Goal: Task Accomplishment & Management: Use online tool/utility

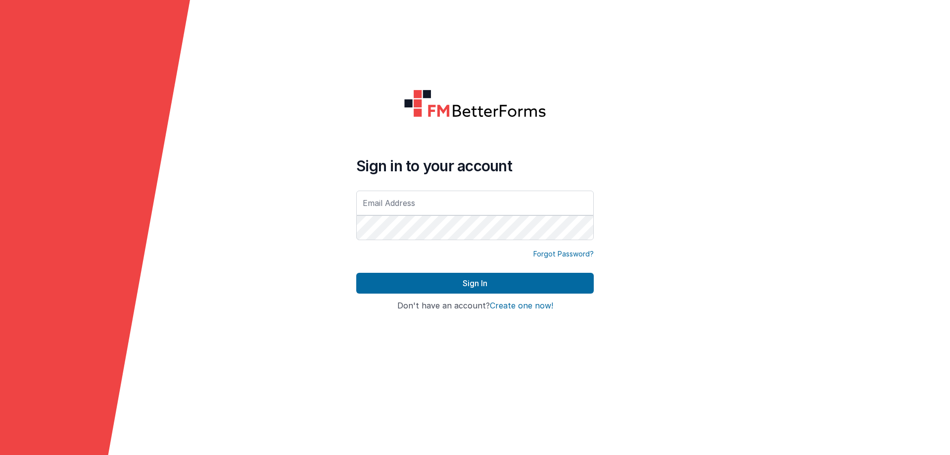
type input "[EMAIL_ADDRESS][DOMAIN_NAME]"
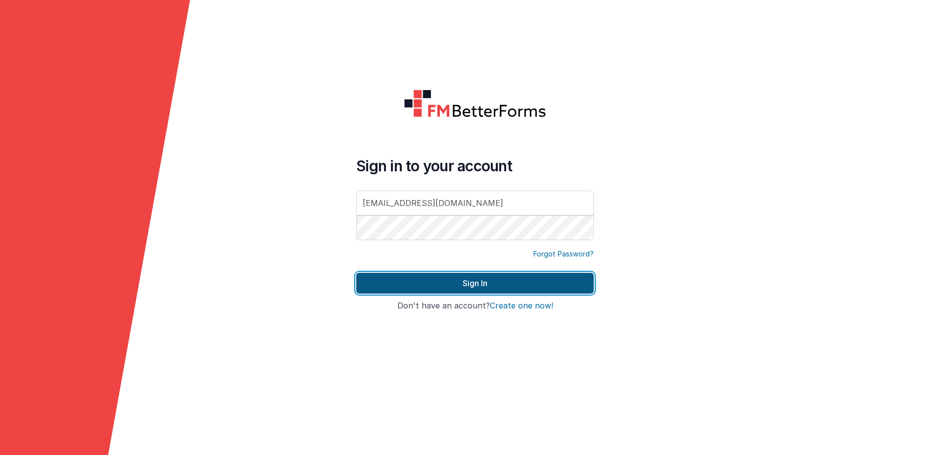
click at [437, 275] on button "Sign In" at bounding box center [475, 283] width 238 height 21
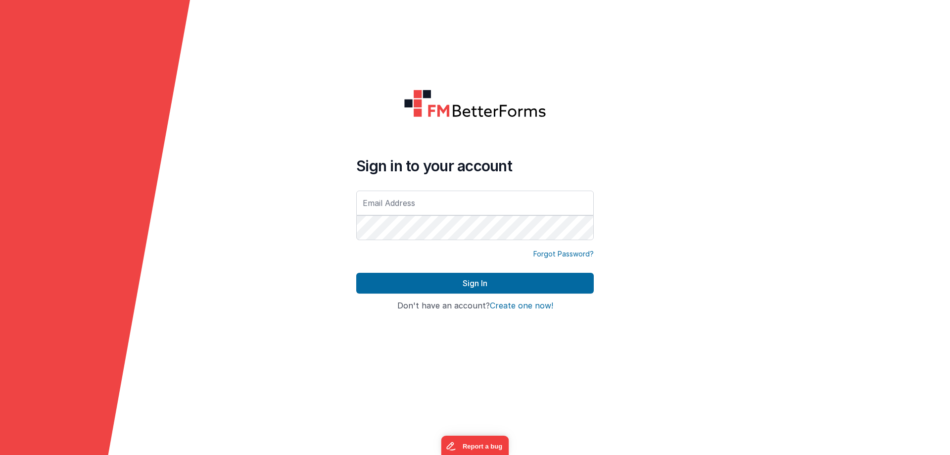
click at [437, 205] on input "text" at bounding box center [475, 203] width 238 height 25
type input "[EMAIL_ADDRESS][DOMAIN_NAME]"
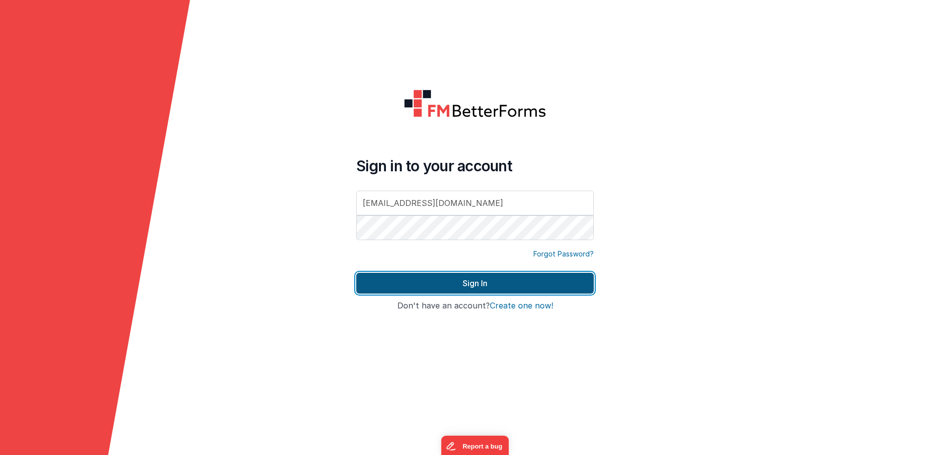
click at [413, 281] on button "Sign In" at bounding box center [475, 283] width 238 height 21
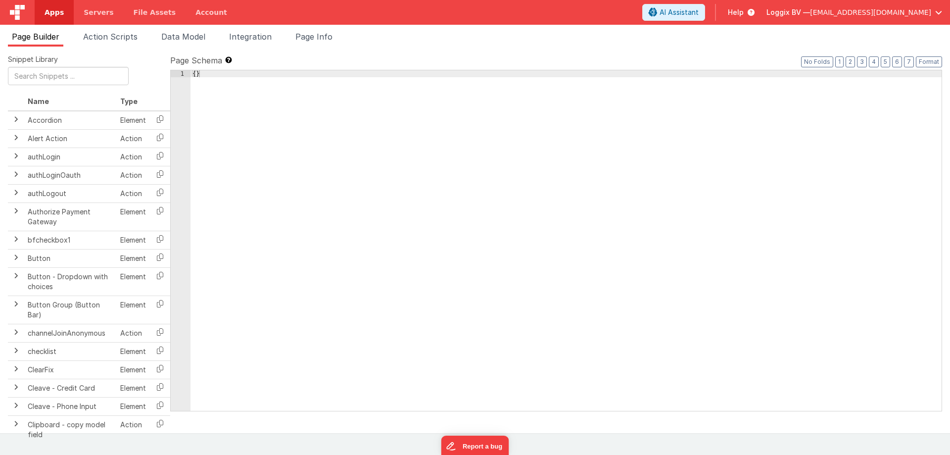
click at [64, 14] on link "Apps" at bounding box center [54, 12] width 39 height 25
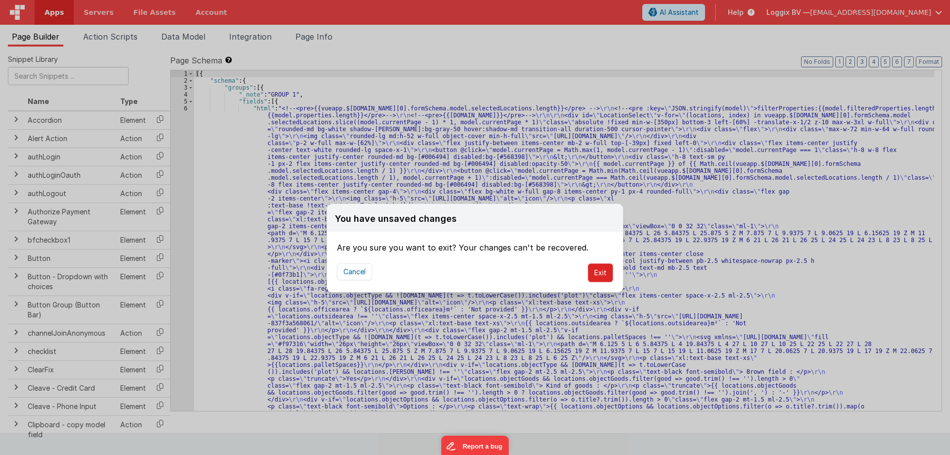
click at [601, 277] on button "Exit" at bounding box center [600, 272] width 25 height 19
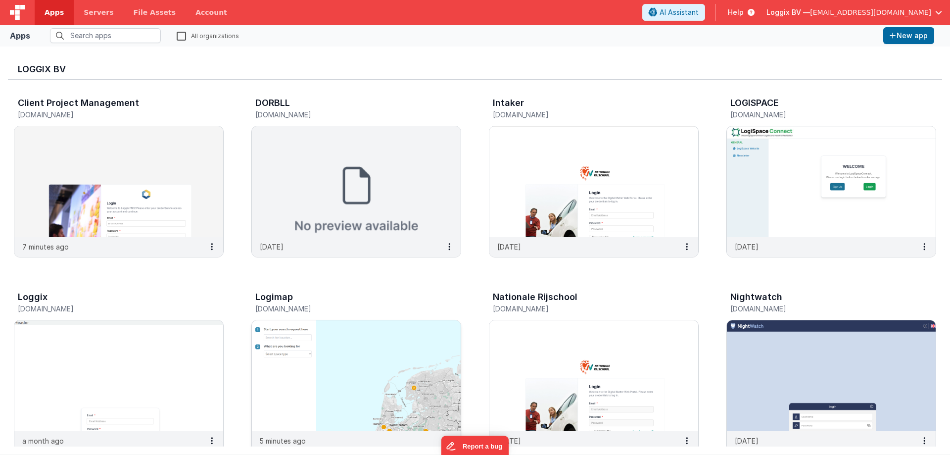
click at [314, 338] on img at bounding box center [356, 375] width 209 height 111
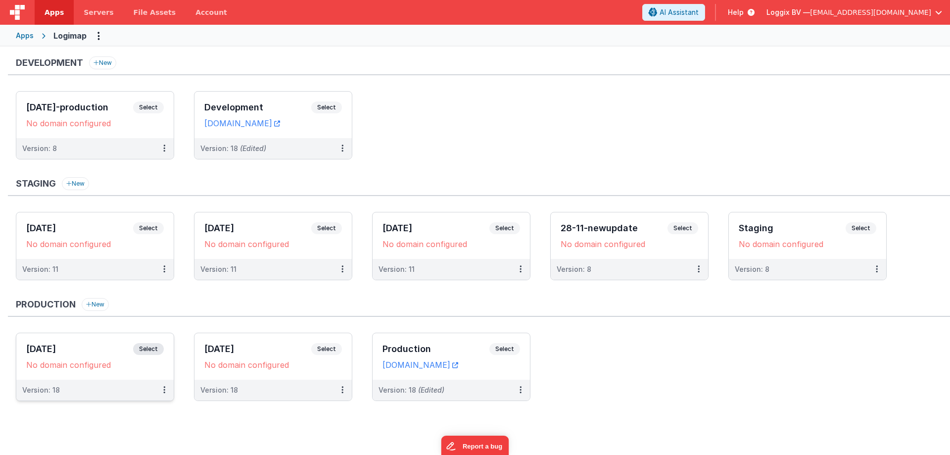
click at [148, 348] on span "Select" at bounding box center [148, 349] width 31 height 12
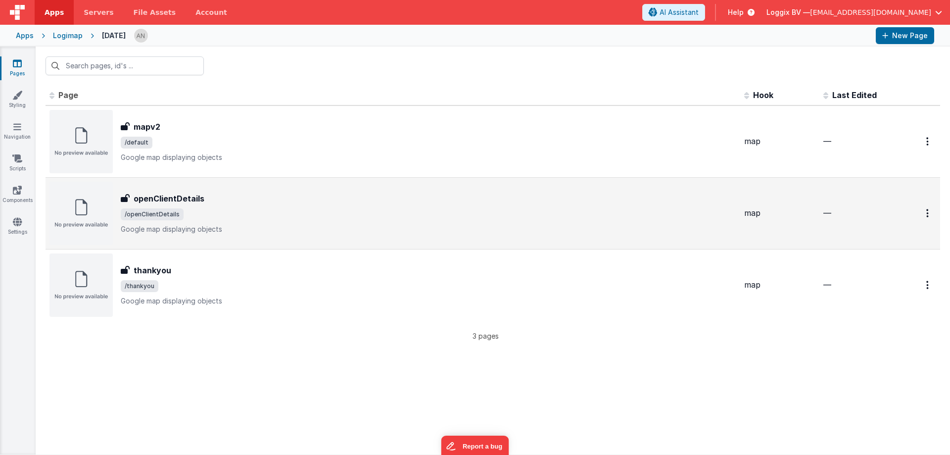
click at [373, 188] on div "openClientDetails openClientDetails /openClientDetails Google map displaying ob…" at bounding box center [392, 213] width 687 height 63
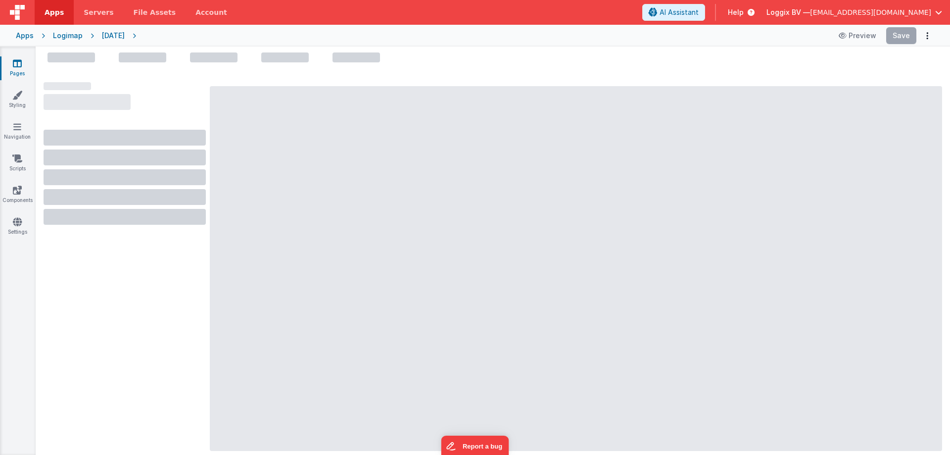
click at [58, 35] on div "Logimap" at bounding box center [68, 36] width 30 height 10
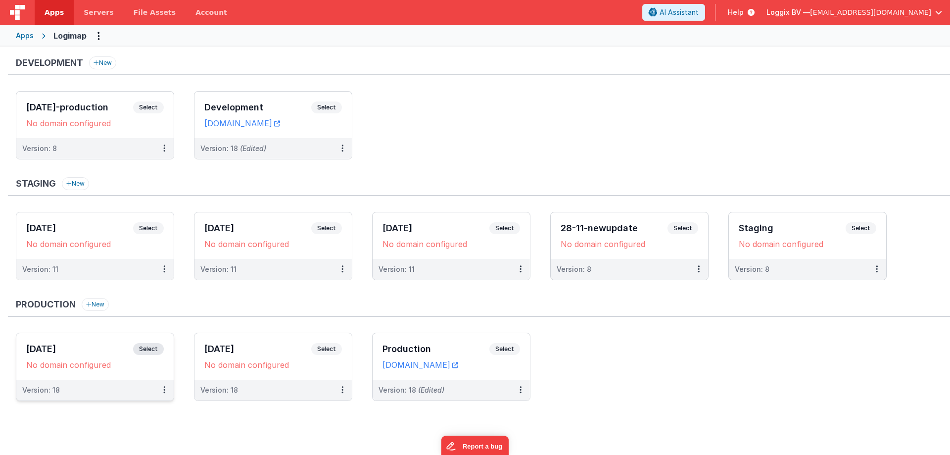
click at [140, 342] on div "[DATE] Select URLs No domain configured" at bounding box center [94, 356] width 157 height 47
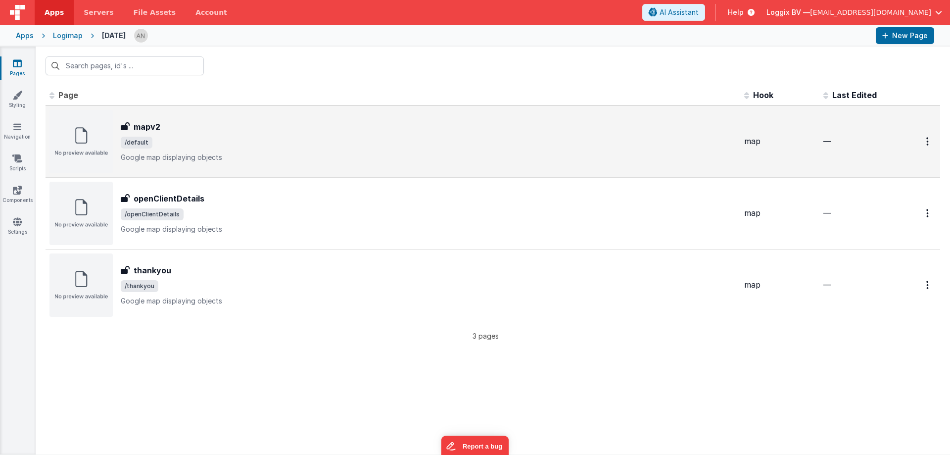
click at [200, 137] on span "/default" at bounding box center [429, 143] width 616 height 12
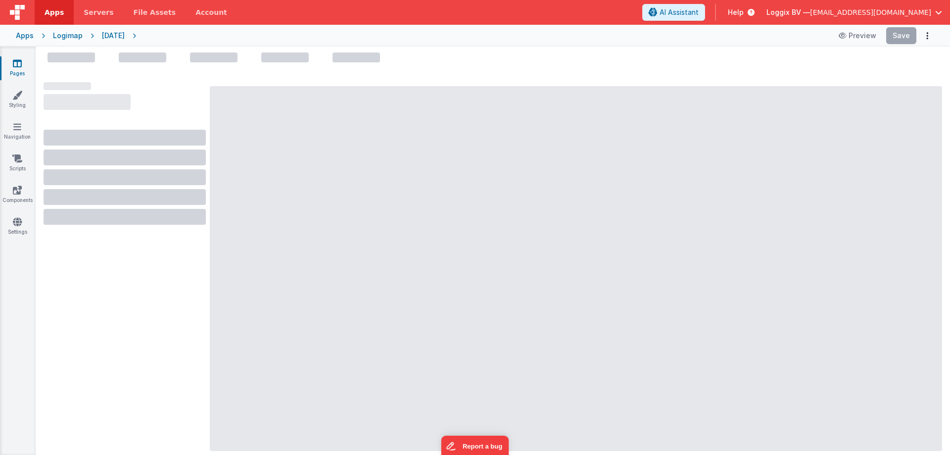
click at [376, 149] on div at bounding box center [576, 268] width 732 height 365
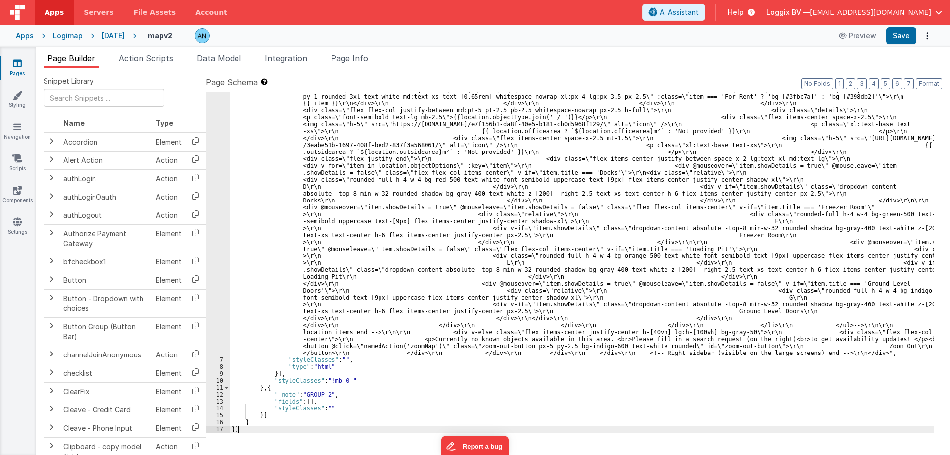
scroll to position [1974, 0]
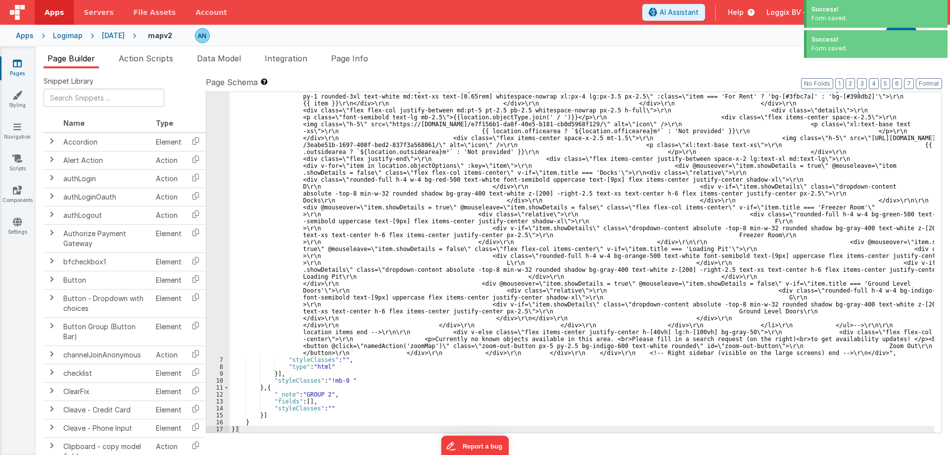
click at [368, 52] on div "Page Builder Action Scripts Data Model Integration Page Info Snippet Library Na…" at bounding box center [493, 251] width 915 height 408
click at [354, 63] on span "Page Info" at bounding box center [349, 58] width 37 height 10
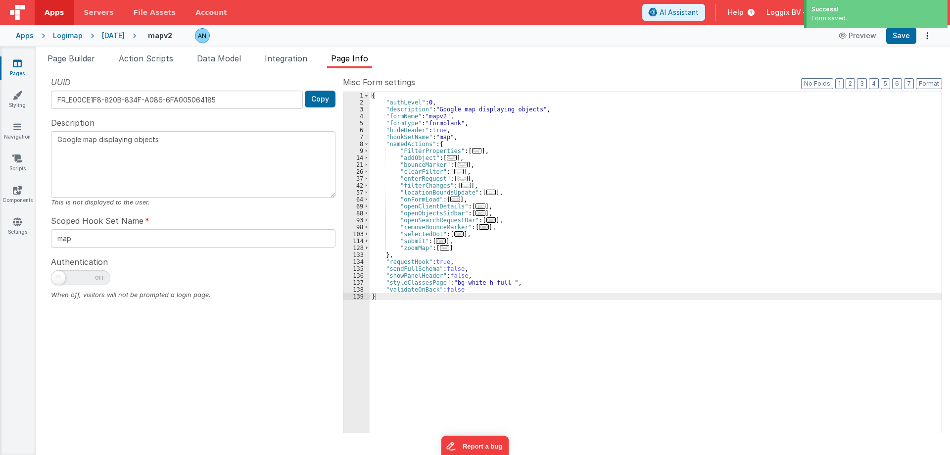
click at [540, 178] on div "{ "authLevel" : 0 , "description" : "Google map displaying objects" , "formName…" at bounding box center [656, 269] width 572 height 354
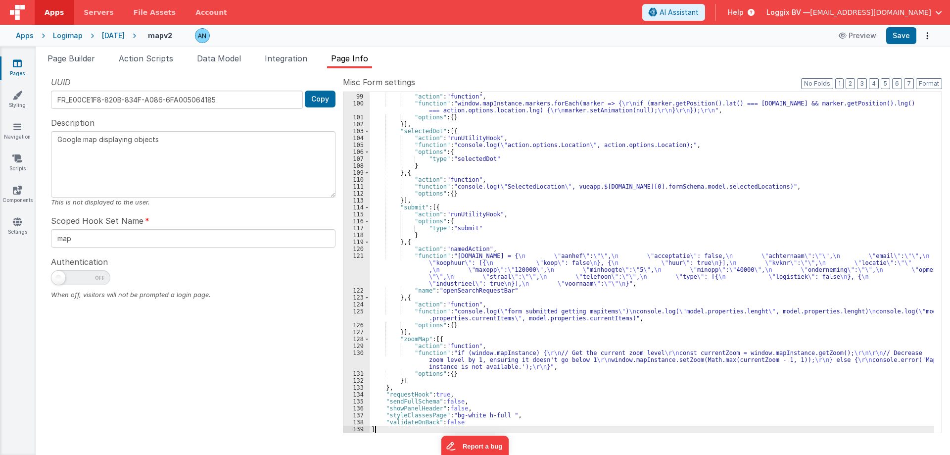
scroll to position [2348, 0]
click at [133, 64] on li "Action Scripts" at bounding box center [146, 60] width 62 height 16
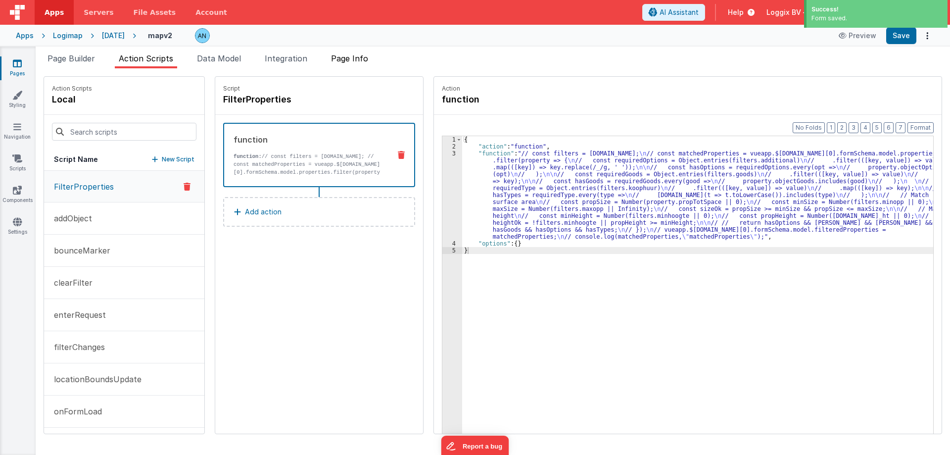
click at [337, 64] on li "Page Info" at bounding box center [349, 60] width 45 height 16
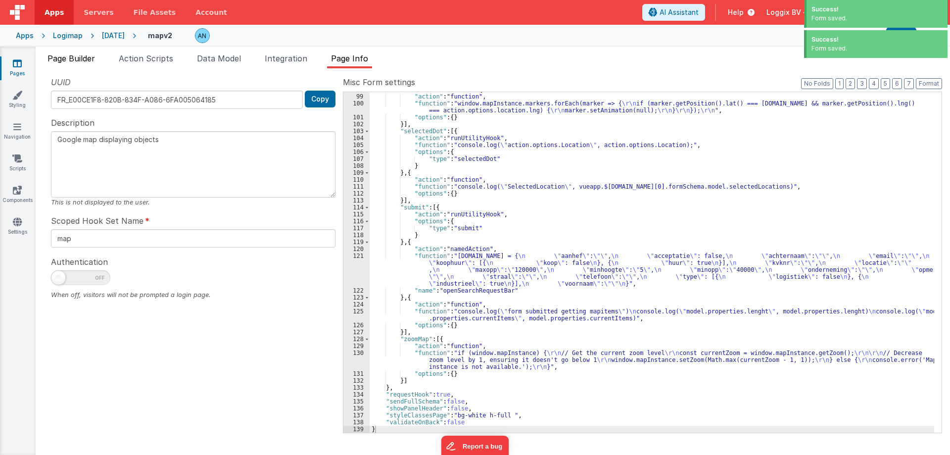
click at [63, 53] on span "Page Builder" at bounding box center [72, 58] width 48 height 10
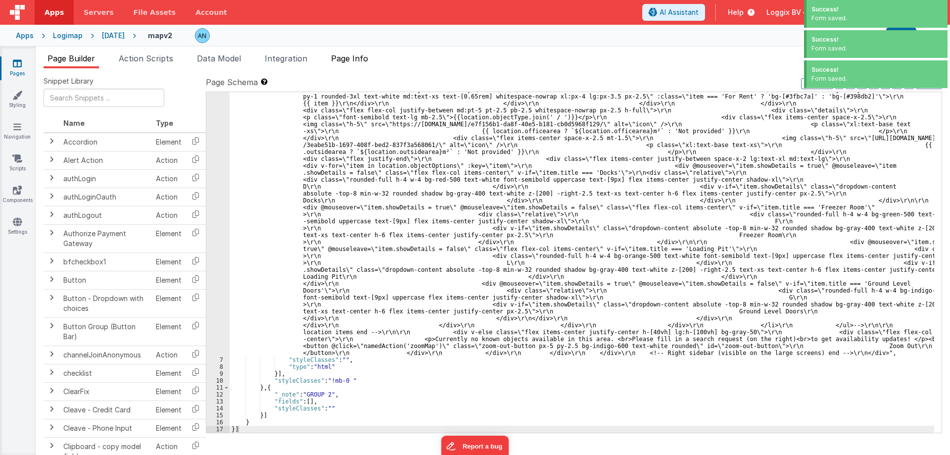
click at [361, 57] on span "Page Info" at bounding box center [349, 58] width 37 height 10
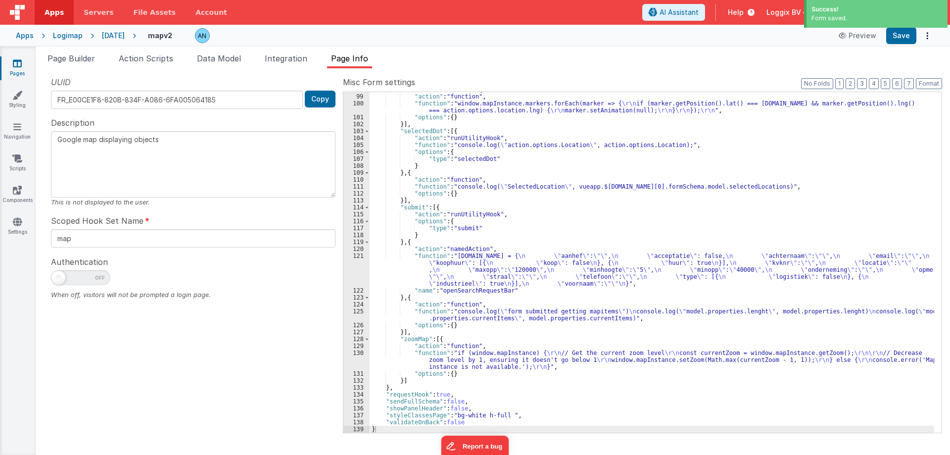
click at [25, 64] on link "Pages" at bounding box center [18, 68] width 36 height 20
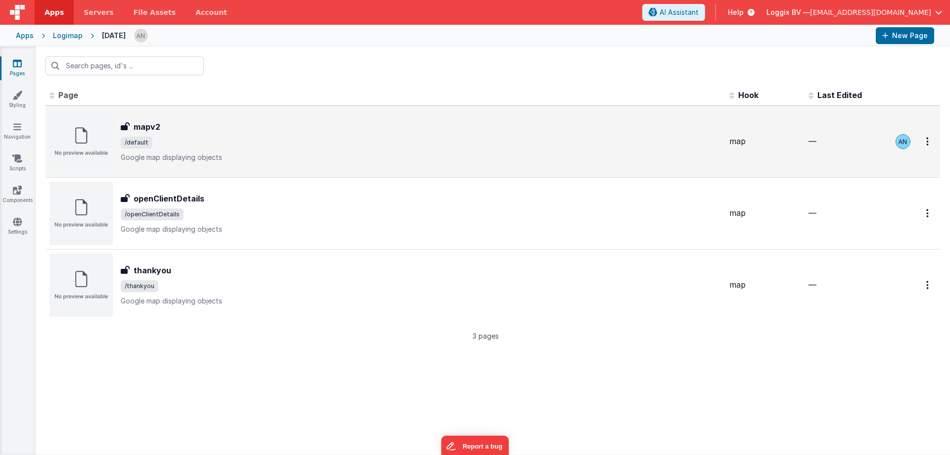
click at [207, 149] on div "mapv2 mapv2 /default Google map displaying objects" at bounding box center [421, 142] width 601 height 42
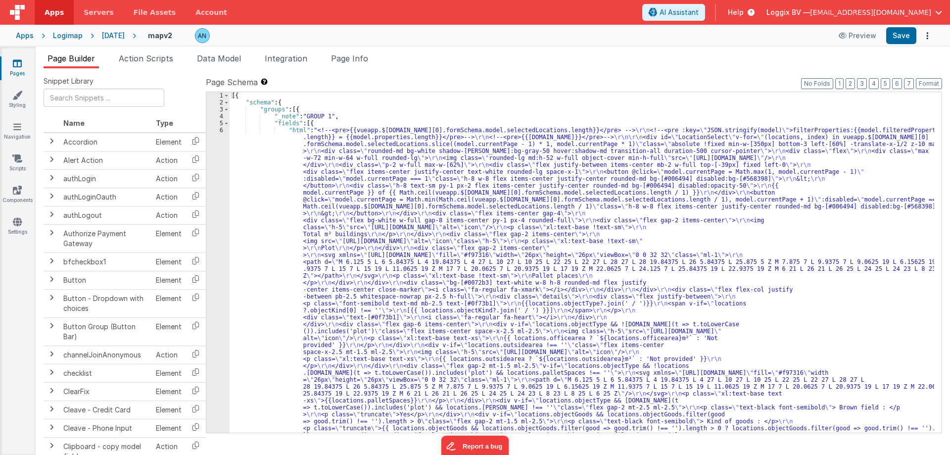
click at [351, 69] on div "Snippet Library Name Type Accordion Element Alert Action Action authLogin Actio…" at bounding box center [493, 269] width 915 height 402
click at [353, 61] on span "Page Info" at bounding box center [349, 58] width 37 height 10
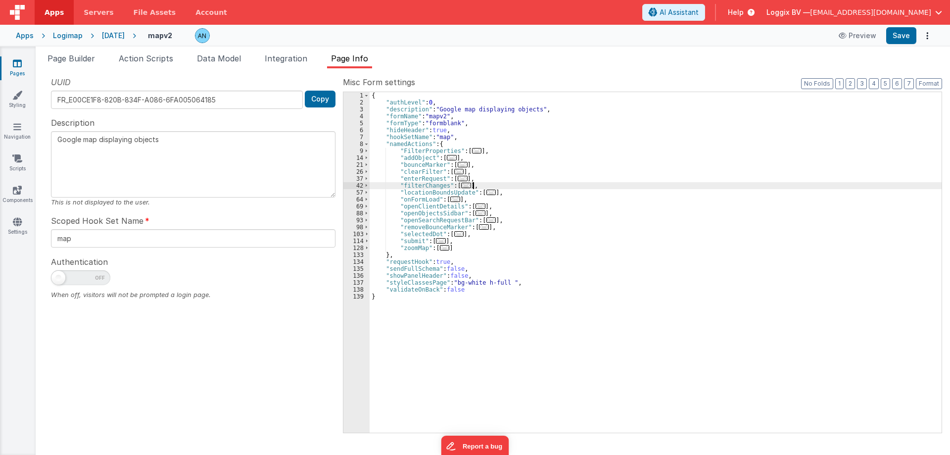
click at [559, 188] on div "{ "authLevel" : 0 , "description" : "Google map displaying objects" , "formName…" at bounding box center [656, 269] width 572 height 354
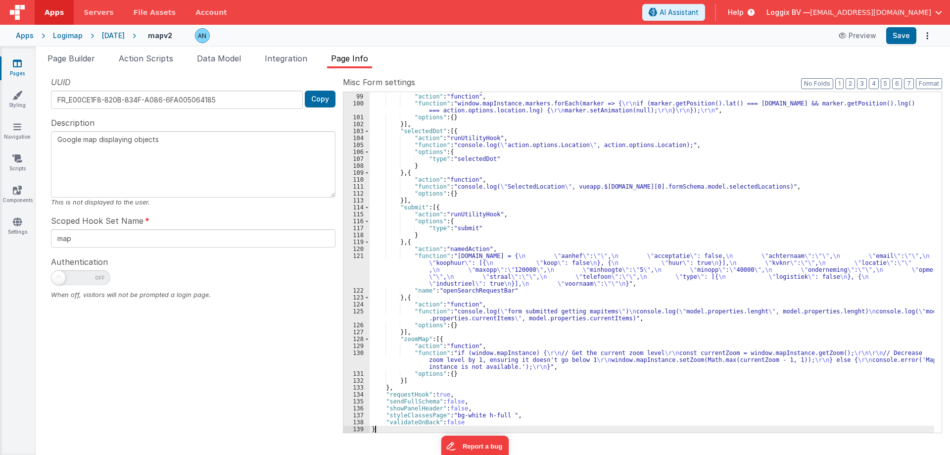
scroll to position [2348, 0]
click at [76, 64] on li "Page Builder" at bounding box center [71, 60] width 55 height 16
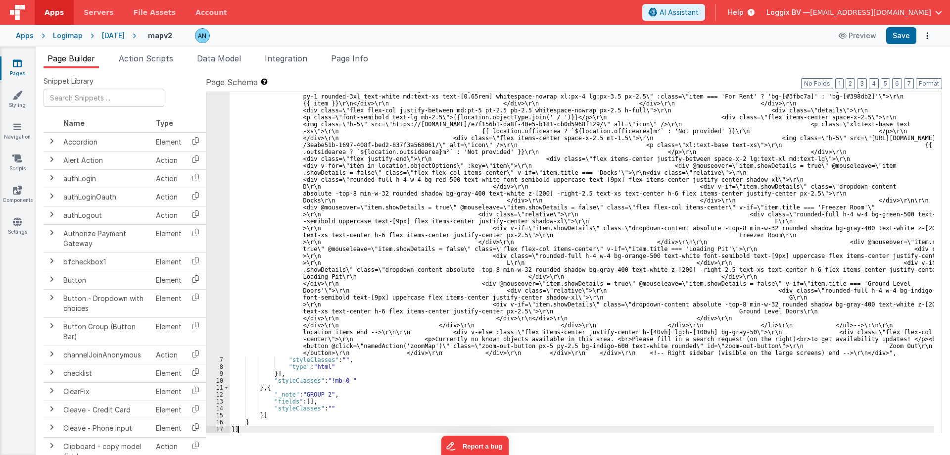
scroll to position [1974, 0]
click at [22, 66] on link "Pages" at bounding box center [18, 68] width 36 height 20
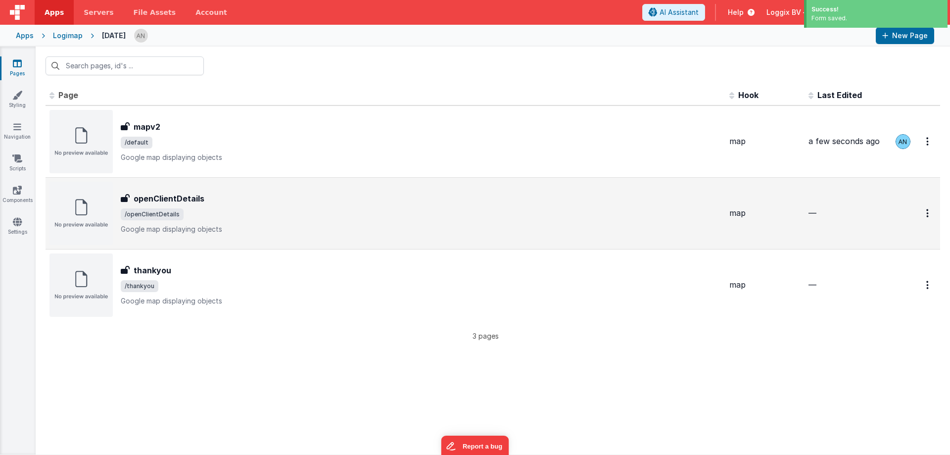
click at [274, 230] on p "Google map displaying objects" at bounding box center [421, 229] width 601 height 10
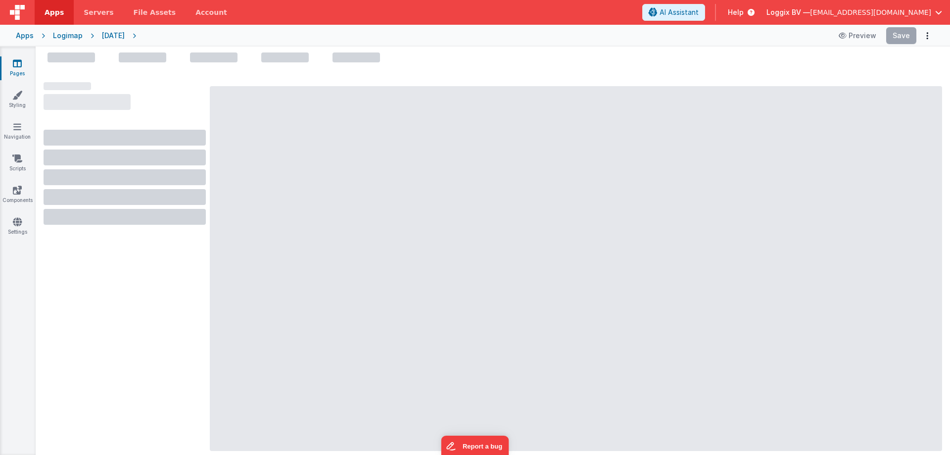
click at [354, 204] on div at bounding box center [576, 268] width 732 height 365
click at [8, 65] on link "Pages" at bounding box center [18, 68] width 36 height 20
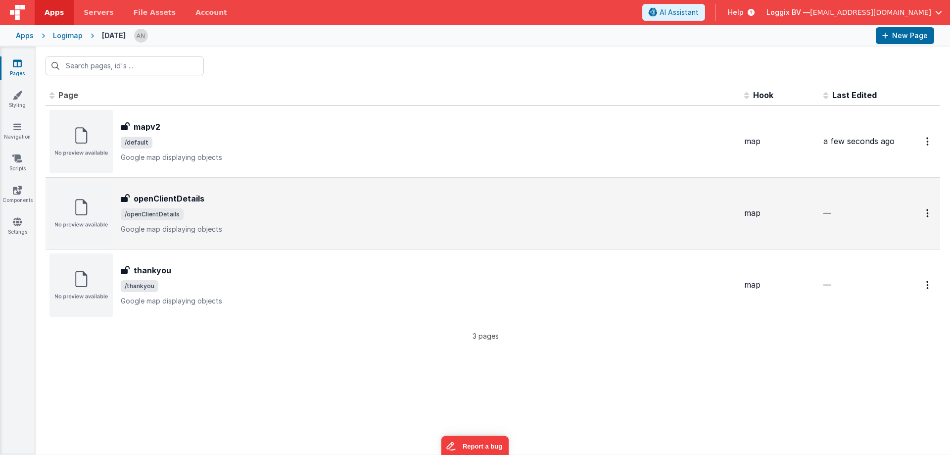
click at [232, 220] on span "/openClientDetails" at bounding box center [429, 214] width 616 height 12
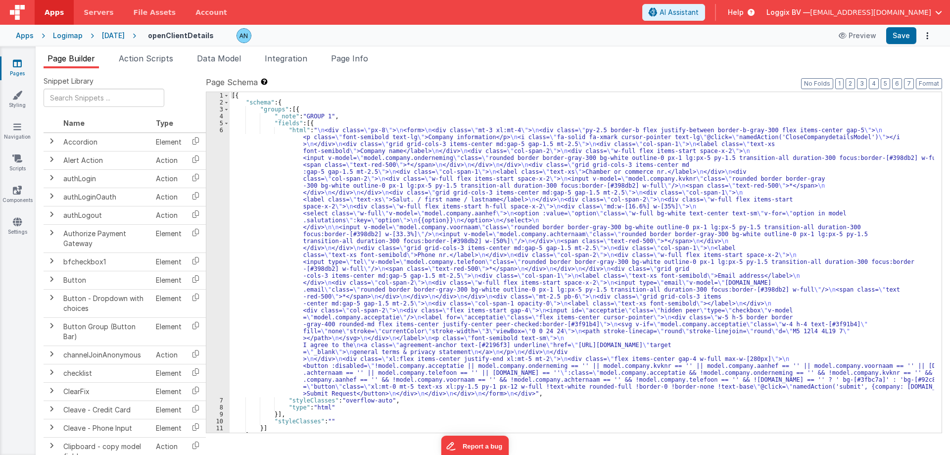
click at [435, 217] on div "[{ "schema" : { "groups" : [{ "_note" : "GROUP 1" , "fields" : [{ "html" : " \n…" at bounding box center [582, 269] width 705 height 354
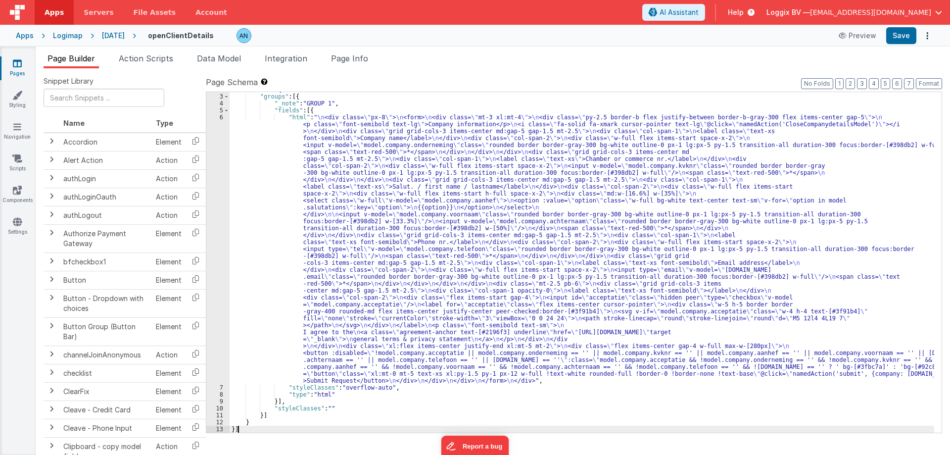
scroll to position [13, 0]
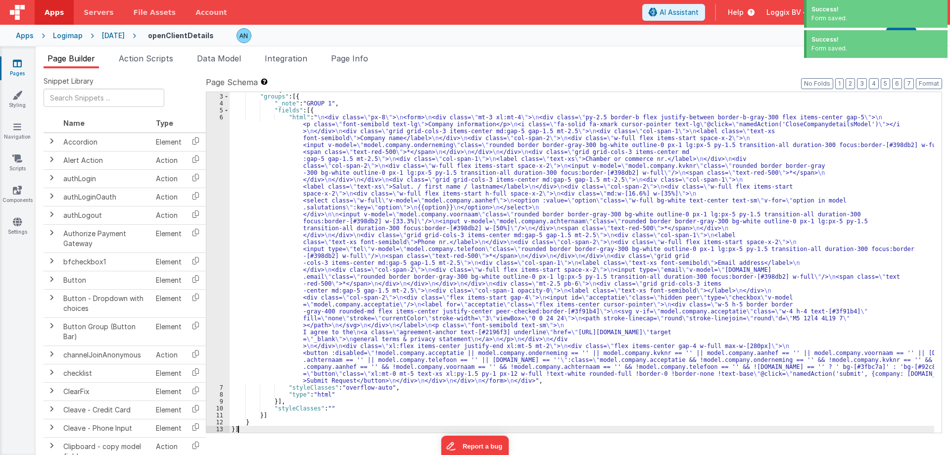
click at [358, 69] on div "Snippet Library Name Type Accordion Element Alert Action Action authLogin Actio…" at bounding box center [493, 269] width 915 height 402
click at [355, 57] on span "Page Info" at bounding box center [349, 58] width 37 height 10
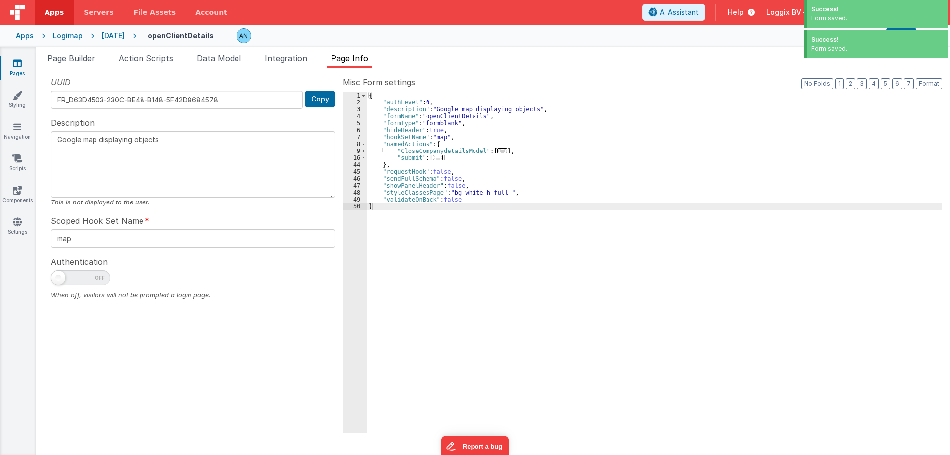
click at [542, 221] on div "{ "authLevel" : 0 , "description" : "Google map displaying objects" , "formName…" at bounding box center [654, 269] width 575 height 354
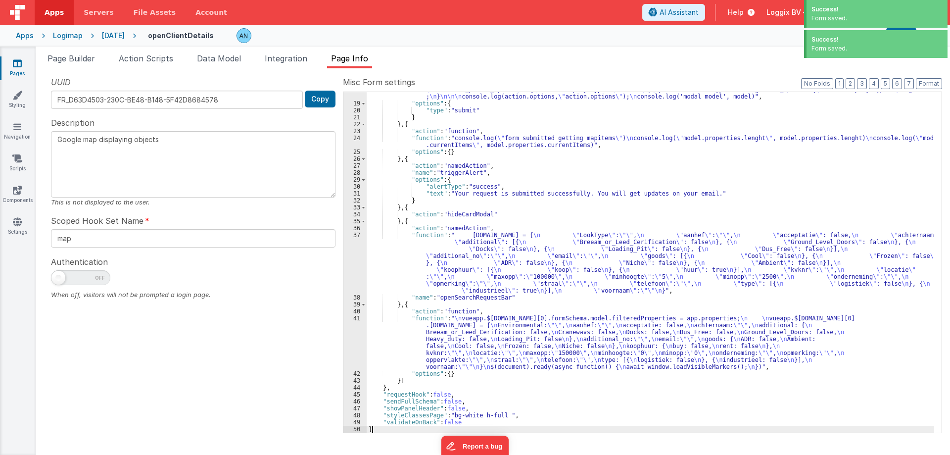
scroll to position [193, 0]
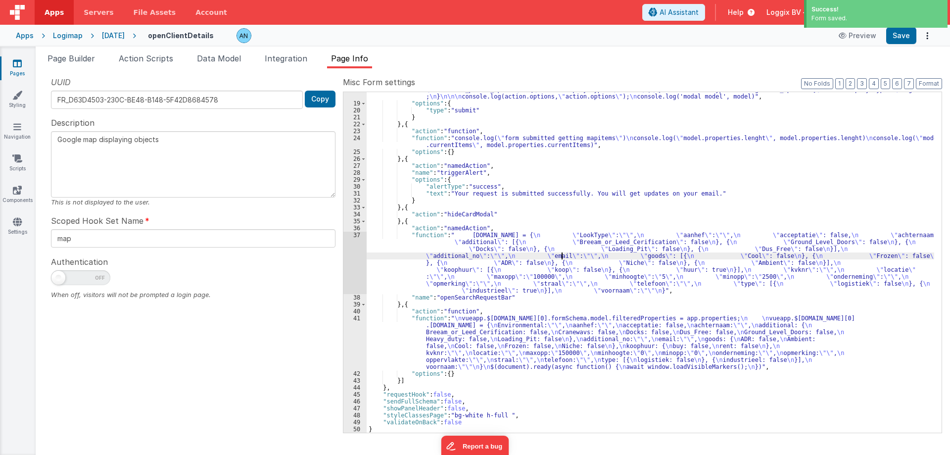
click at [561, 255] on div ""function" : " \n const lookType = model.lookType; \n\n if (lookType === 'logis…" at bounding box center [651, 259] width 568 height 375
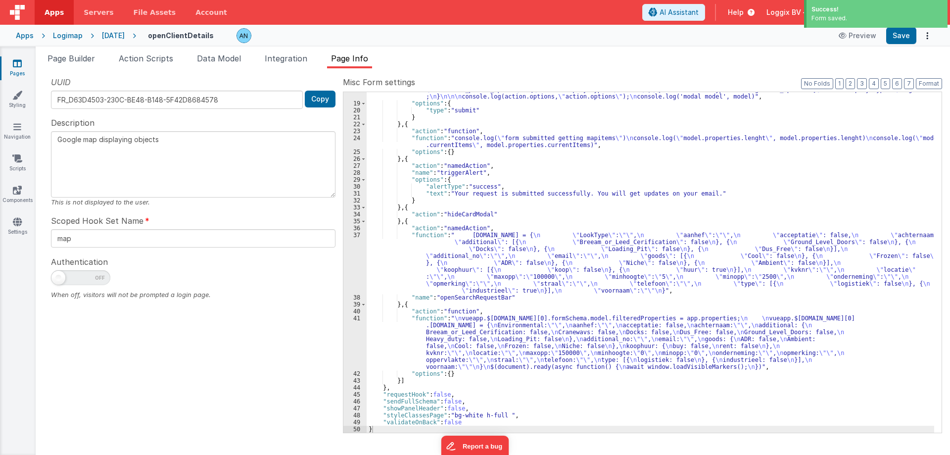
click at [14, 62] on icon at bounding box center [17, 63] width 9 height 10
